Goal: Find specific page/section: Find specific page/section

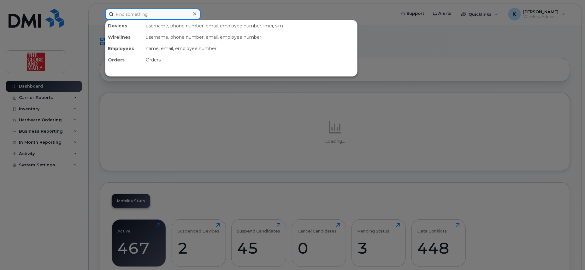
click at [159, 15] on input at bounding box center [153, 14] width 96 height 11
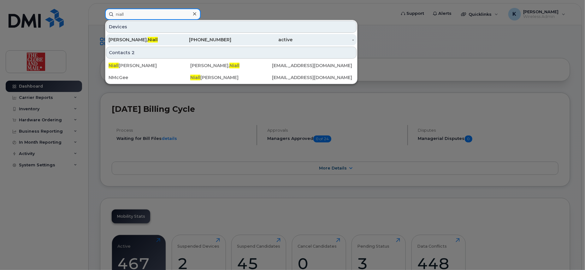
type input "niall"
click at [248, 39] on div "active" at bounding box center [262, 40] width 62 height 6
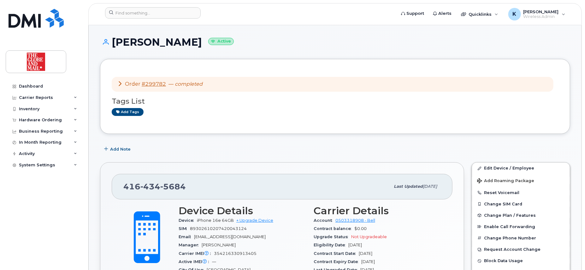
scroll to position [50, 0]
